Goal: Information Seeking & Learning: Learn about a topic

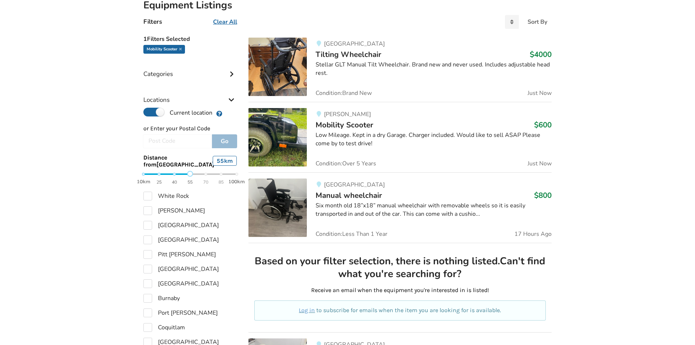
scroll to position [184, 0]
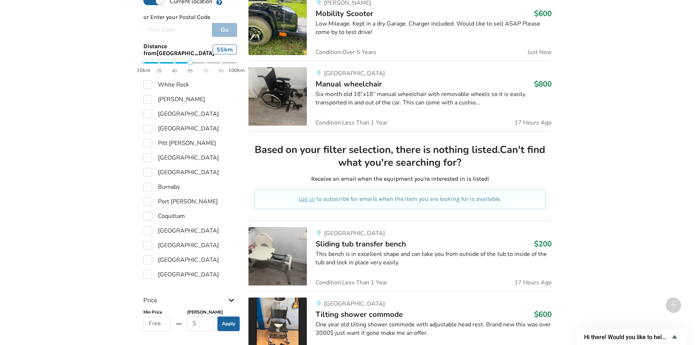
scroll to position [294, 0]
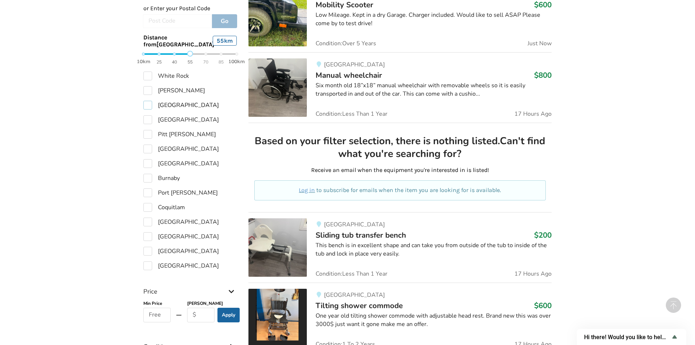
click at [146, 104] on label "[GEOGRAPHIC_DATA]" at bounding box center [181, 105] width 76 height 9
checkbox input "true"
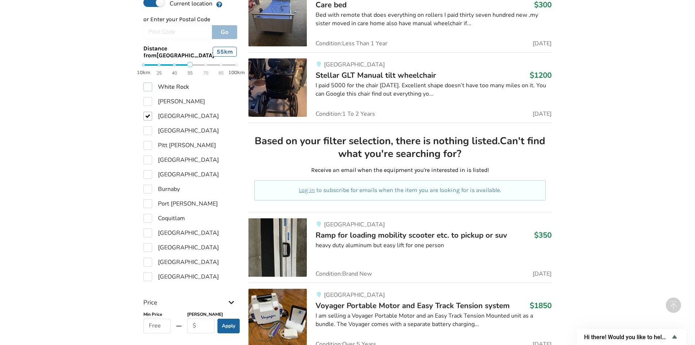
click at [148, 83] on label "White Rock" at bounding box center [166, 87] width 46 height 9
checkbox input "true"
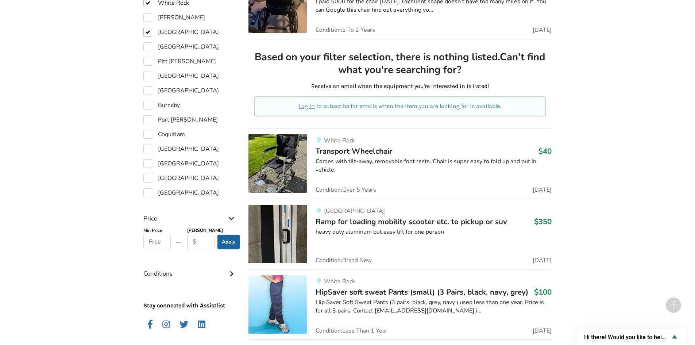
scroll to position [633, 0]
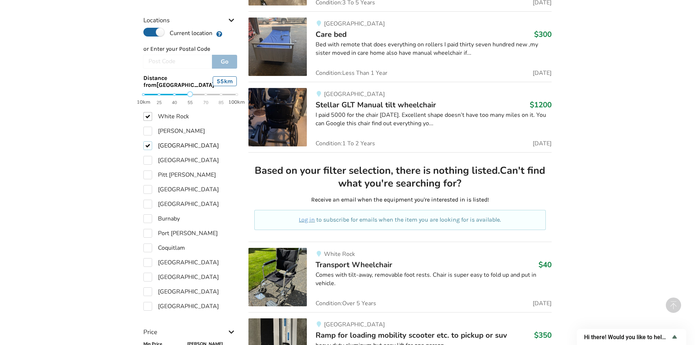
click at [147, 143] on label "[GEOGRAPHIC_DATA]" at bounding box center [181, 145] width 76 height 9
checkbox input "false"
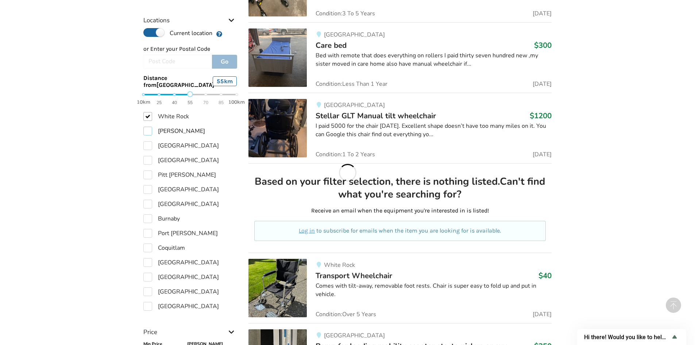
click at [146, 127] on label "[PERSON_NAME]" at bounding box center [174, 131] width 62 height 9
checkbox input "true"
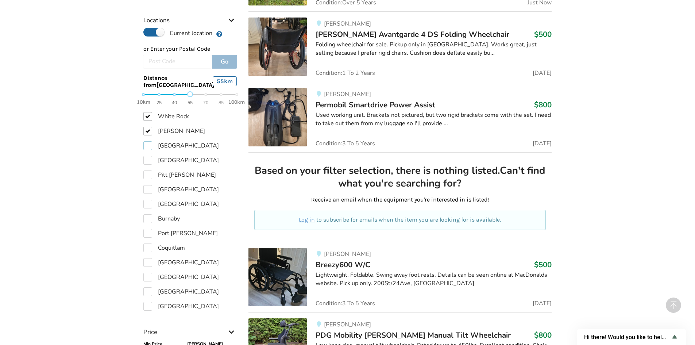
click at [146, 142] on label "[GEOGRAPHIC_DATA]" at bounding box center [181, 145] width 76 height 9
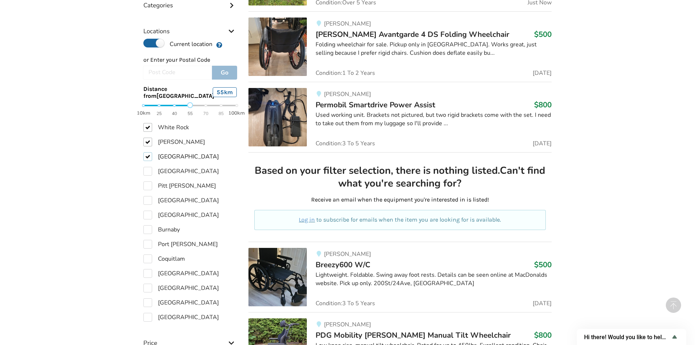
click at [147, 152] on label "[GEOGRAPHIC_DATA]" at bounding box center [181, 156] width 76 height 9
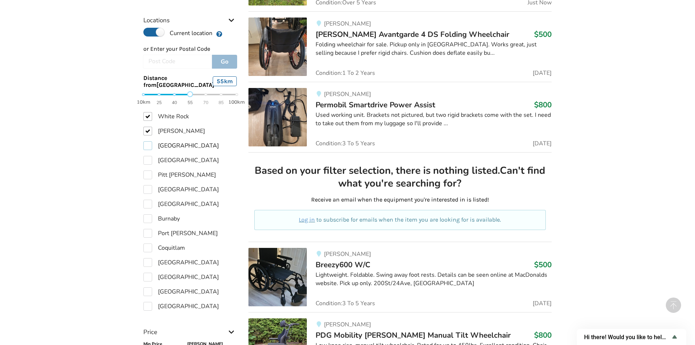
click at [147, 145] on label "[GEOGRAPHIC_DATA]" at bounding box center [181, 145] width 76 height 9
checkbox input "true"
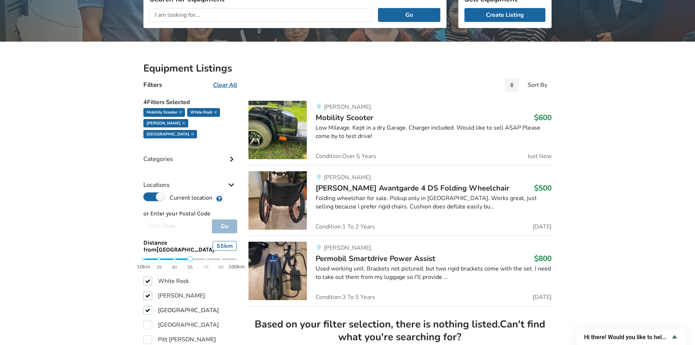
scroll to position [118, 0]
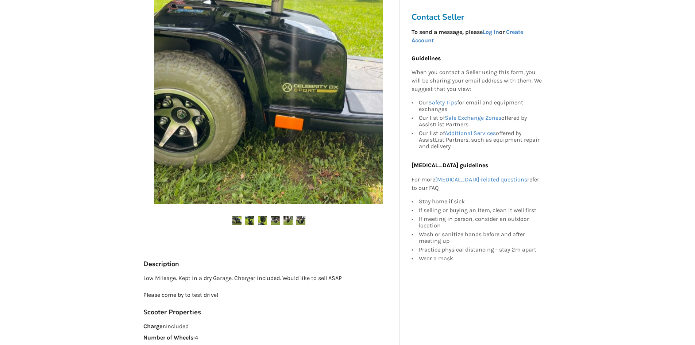
scroll to position [183, 0]
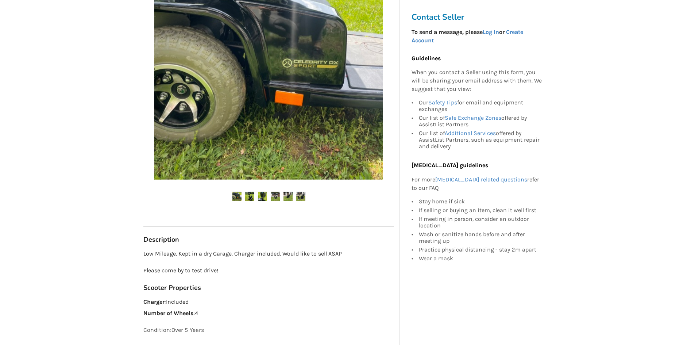
click at [246, 190] on div at bounding box center [268, 81] width 251 height 268
click at [257, 198] on ul at bounding box center [268, 197] width 251 height 10
click at [256, 198] on ul at bounding box center [268, 197] width 251 height 10
click at [254, 198] on img at bounding box center [249, 196] width 9 height 9
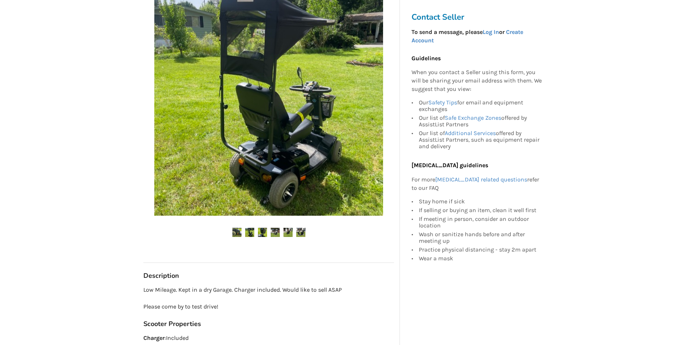
scroll to position [146, 0]
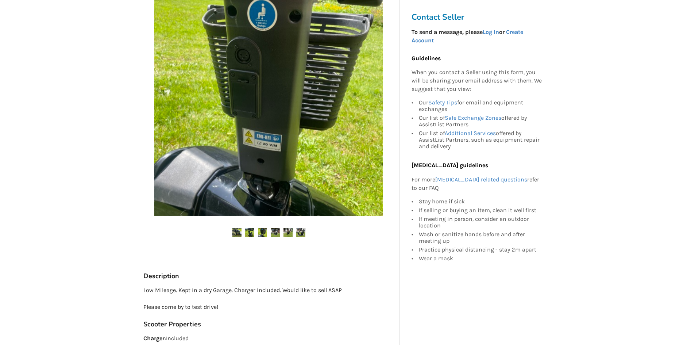
click at [263, 232] on img at bounding box center [262, 232] width 9 height 9
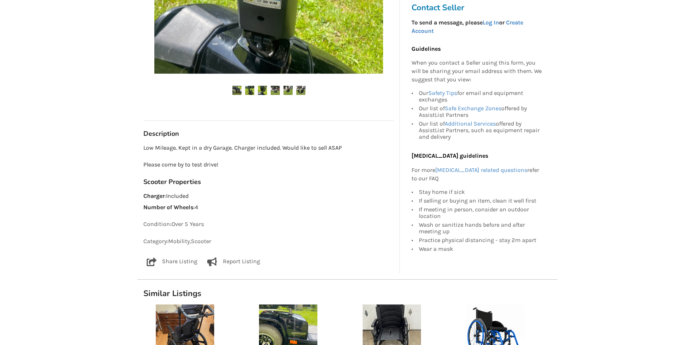
scroll to position [292, 0]
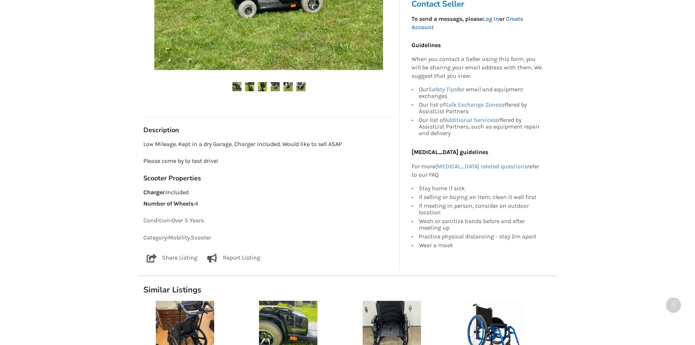
click at [236, 91] on ul at bounding box center [268, 87] width 251 height 10
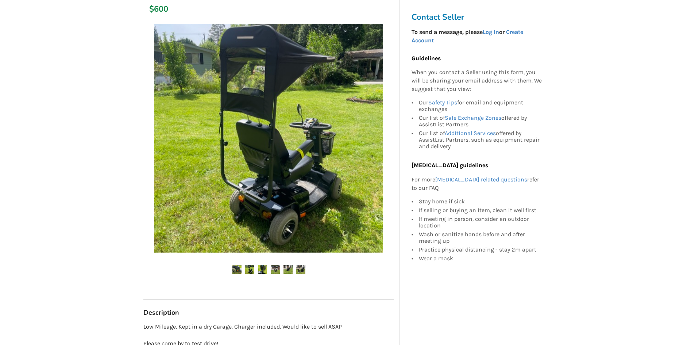
scroll to position [73, 0]
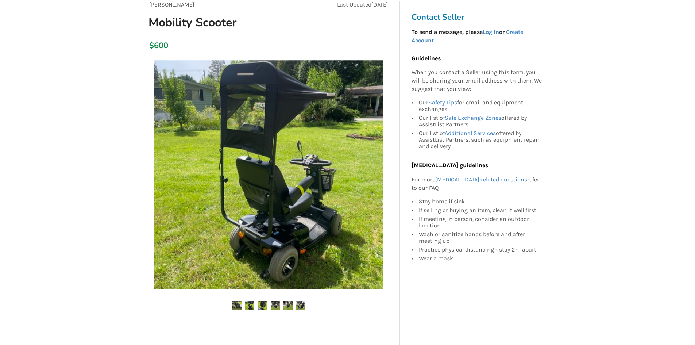
click at [248, 305] on img at bounding box center [249, 305] width 9 height 9
click at [255, 303] on ul at bounding box center [268, 306] width 251 height 10
click at [266, 306] on img at bounding box center [262, 305] width 9 height 9
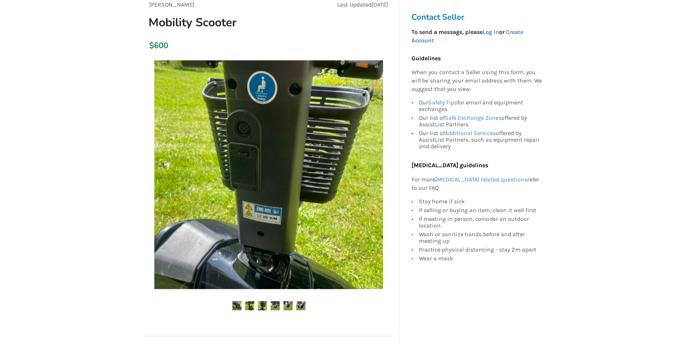
click at [255, 307] on ul at bounding box center [268, 306] width 251 height 10
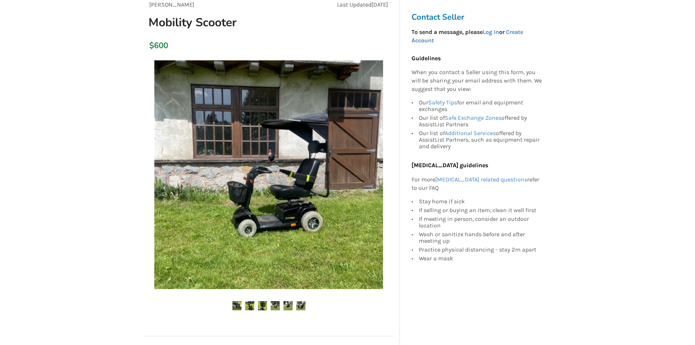
click at [246, 307] on img at bounding box center [249, 305] width 9 height 9
click at [237, 305] on img at bounding box center [237, 305] width 9 height 9
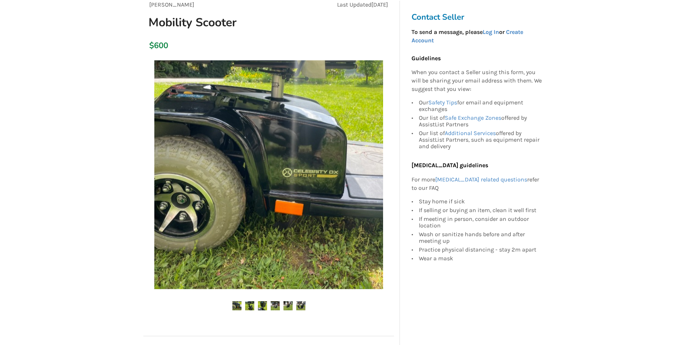
click at [253, 305] on img at bounding box center [249, 305] width 9 height 9
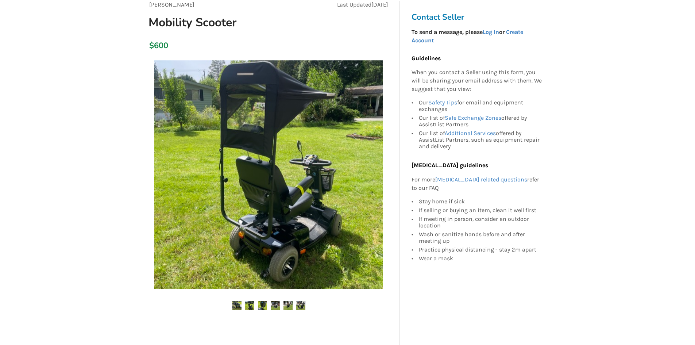
click at [265, 304] on img at bounding box center [262, 305] width 9 height 9
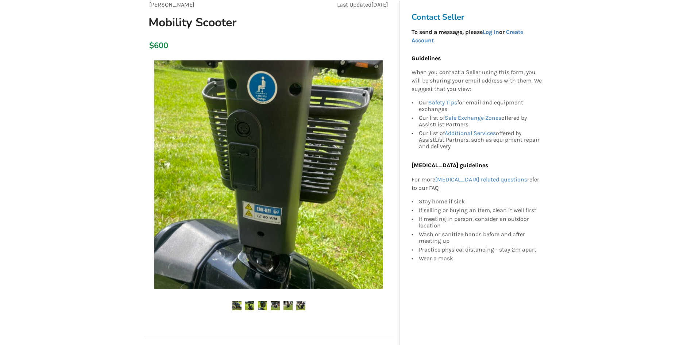
click at [276, 304] on img at bounding box center [275, 305] width 9 height 9
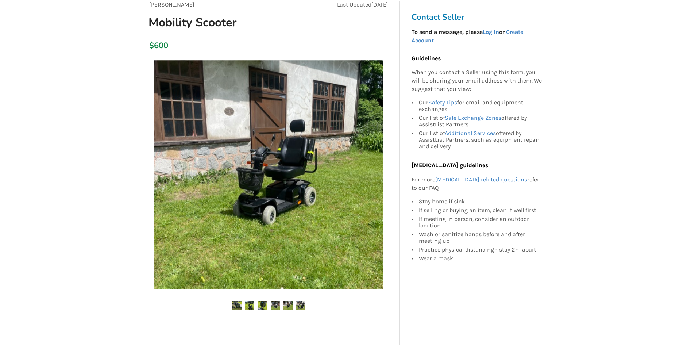
click at [276, 304] on img at bounding box center [275, 305] width 9 height 9
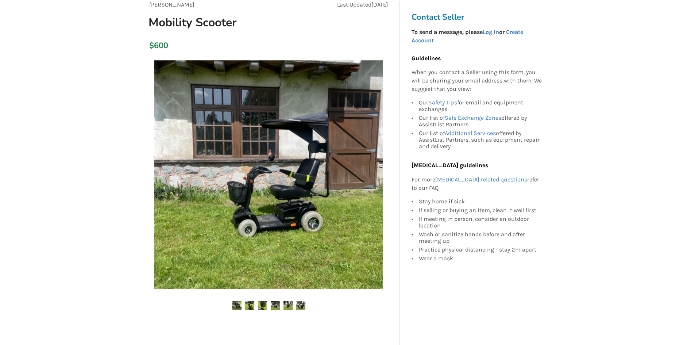
click at [283, 304] on ul at bounding box center [268, 306] width 251 height 10
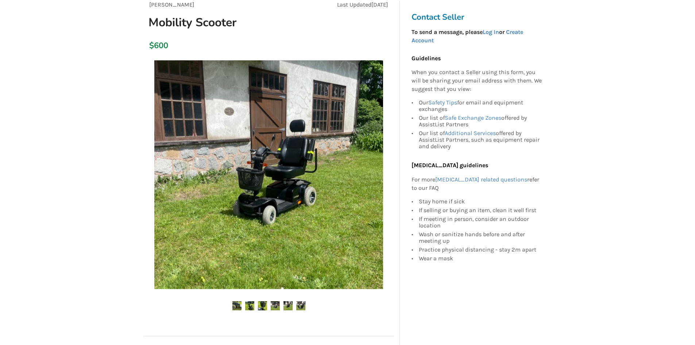
click at [302, 305] on img at bounding box center [300, 305] width 9 height 9
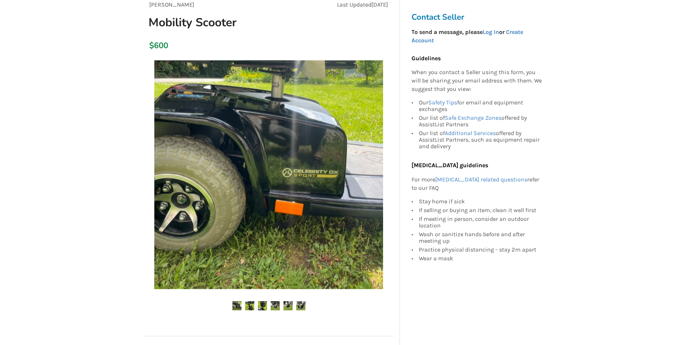
click at [277, 306] on img at bounding box center [275, 305] width 9 height 9
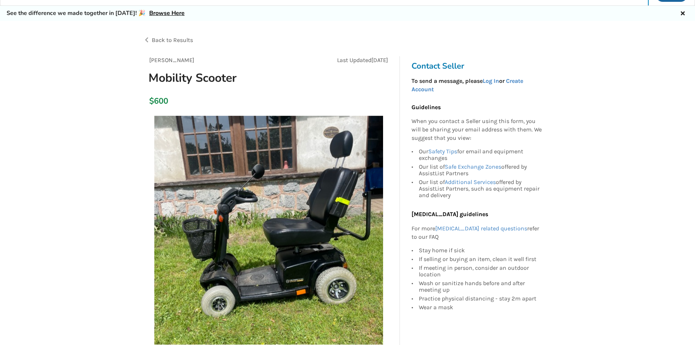
scroll to position [0, 0]
